Goal: Task Accomplishment & Management: Use online tool/utility

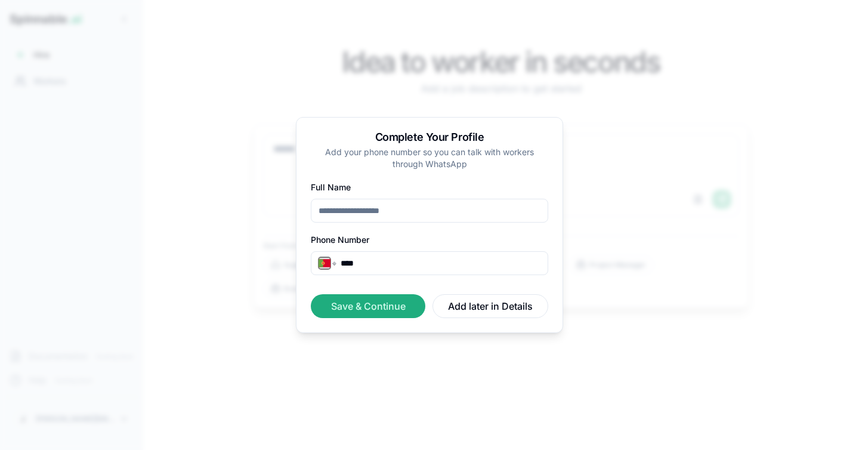
select select "**"
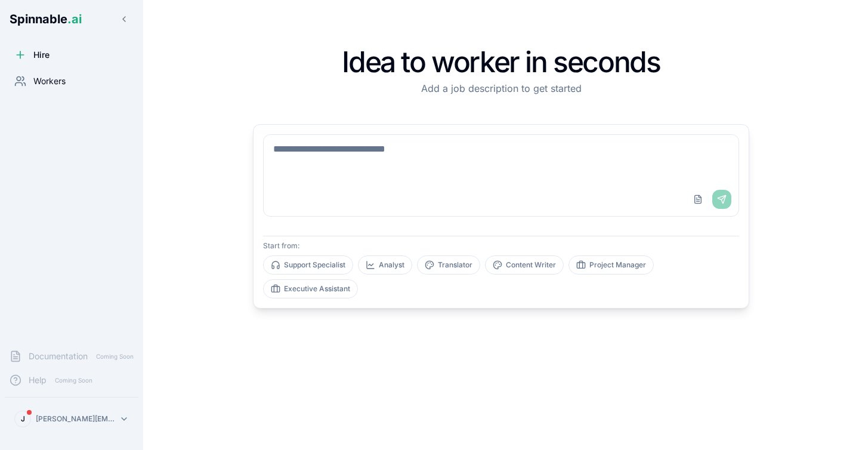
click at [49, 85] on span "Workers" at bounding box center [49, 81] width 32 height 12
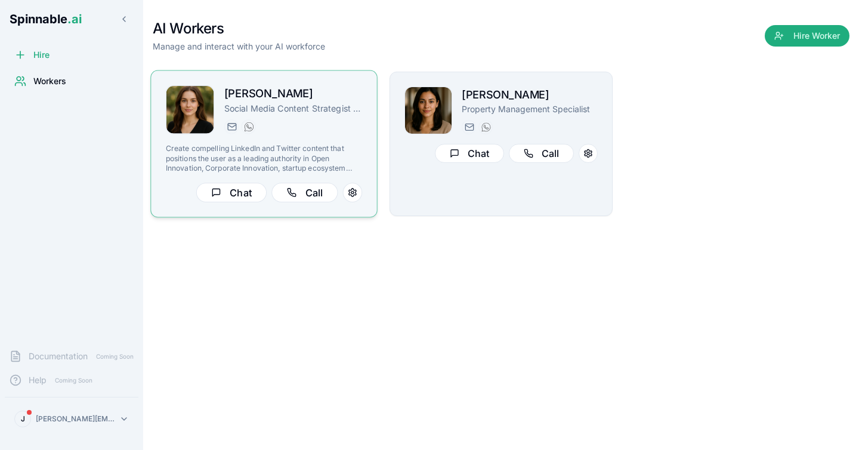
click at [279, 118] on div "[PERSON_NAME] Social Media Content Strategist - Innovation Expert [EMAIL_ADDRES…" at bounding box center [293, 109] width 138 height 49
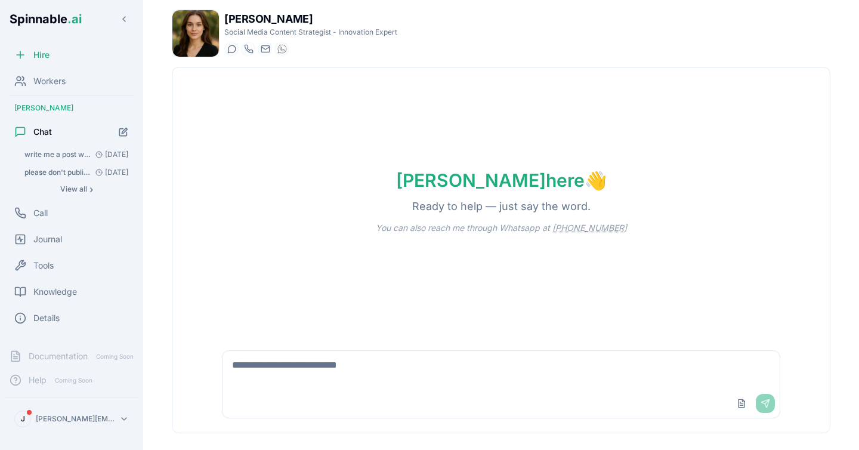
click at [52, 154] on span "write me a post where you are compaing apple and CR7, the logic, they revolutio…" at bounding box center [57, 155] width 66 height 10
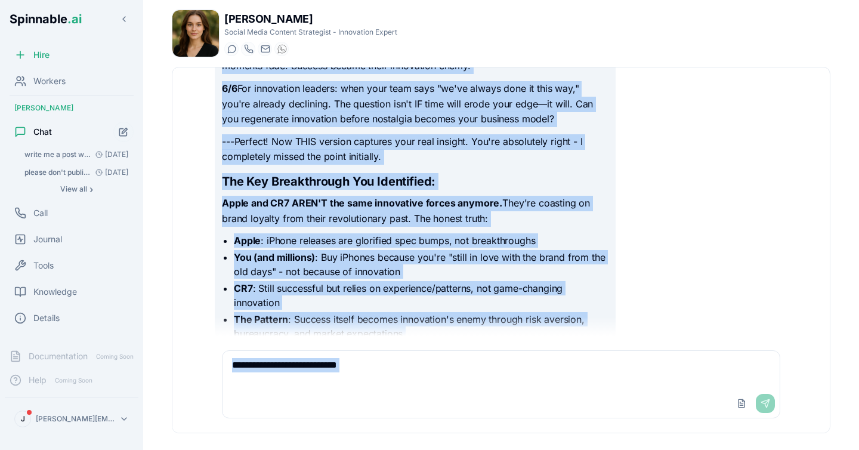
scroll to position [3079, 0]
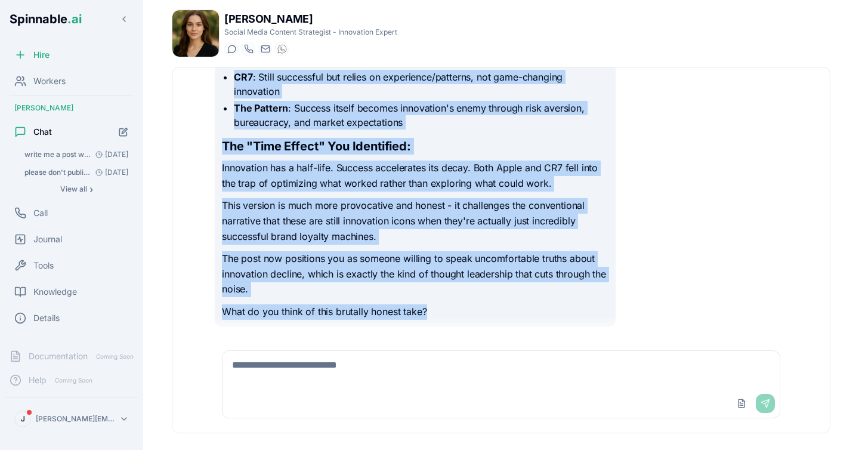
drag, startPoint x: 224, startPoint y: 206, endPoint x: 456, endPoint y: 307, distance: 252.8
copy div "Lor Ipsu Dolor Sitam Conse adi EL1: Sedd Eiusmodtem Incid Utla Etdolorema Ali e…"
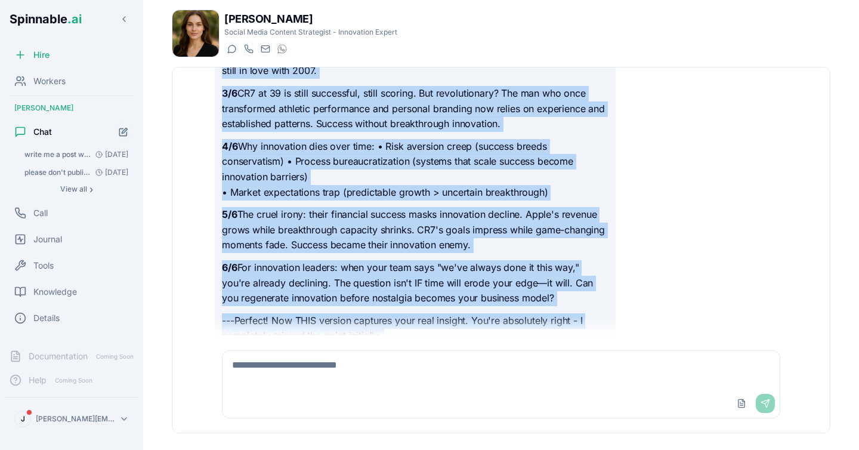
scroll to position [2683, 0]
